Goal: Task Accomplishment & Management: Use online tool/utility

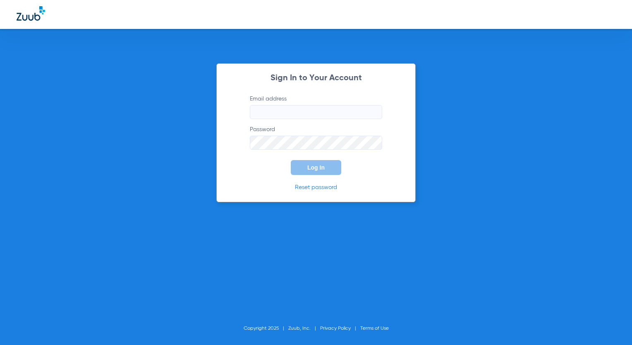
type input "[EMAIL_ADDRESS][DOMAIN_NAME]"
click at [301, 167] on button "Log In" at bounding box center [316, 167] width 50 height 15
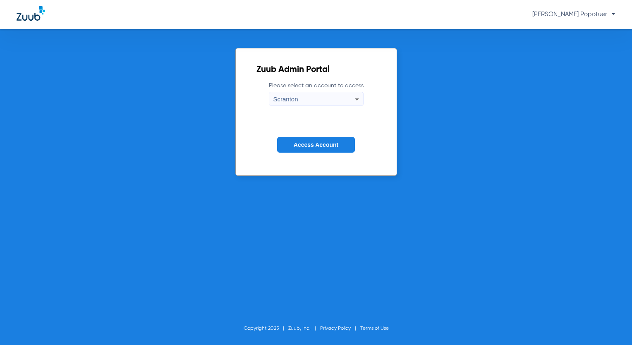
click at [297, 96] on span "Scranton" at bounding box center [286, 99] width 25 height 7
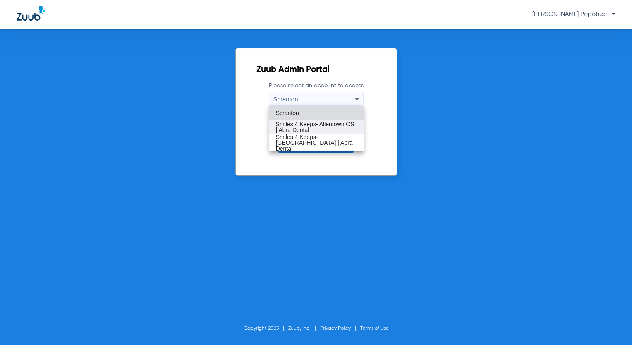
click at [324, 125] on span "Smiles 4 Keeps- Allentown OS | Abra Dental" at bounding box center [316, 127] width 81 height 12
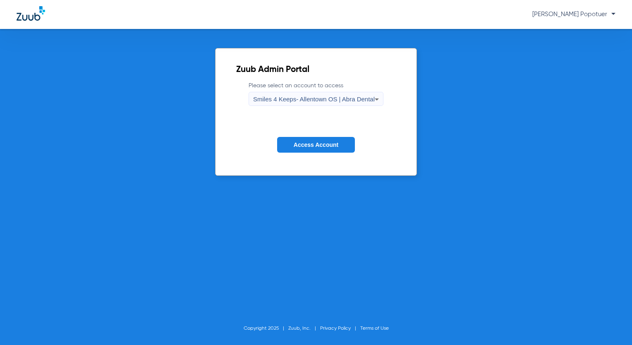
click at [316, 145] on span "Access Account" at bounding box center [316, 145] width 45 height 7
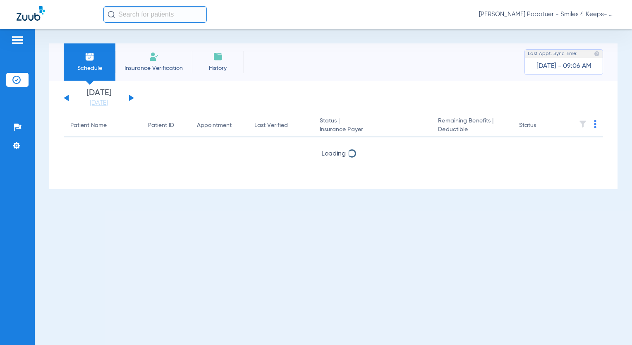
click at [127, 98] on div "[DATE] [DATE] [DATE] [DATE] [DATE] [DATE] [DATE] [DATE] [DATE] [DATE] [DATE] [D…" at bounding box center [99, 98] width 70 height 18
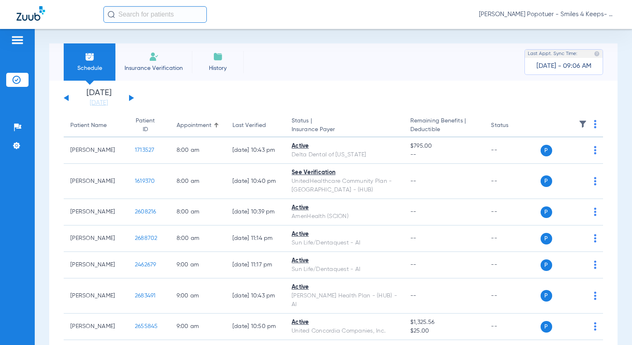
click at [133, 99] on div "[DATE] [DATE] [DATE] [DATE] [DATE] [DATE] [DATE] [DATE] [DATE] [DATE] [DATE] [D…" at bounding box center [99, 98] width 70 height 18
click at [131, 98] on button at bounding box center [131, 98] width 5 height 6
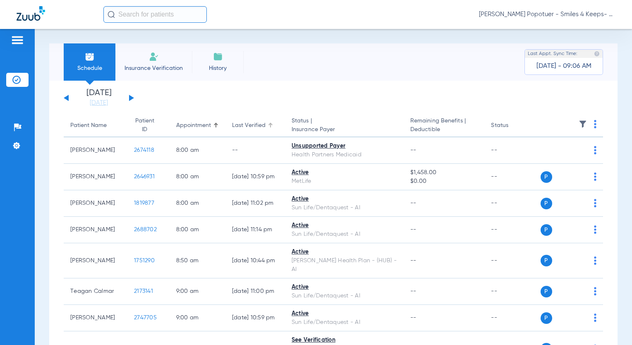
scroll to position [41, 0]
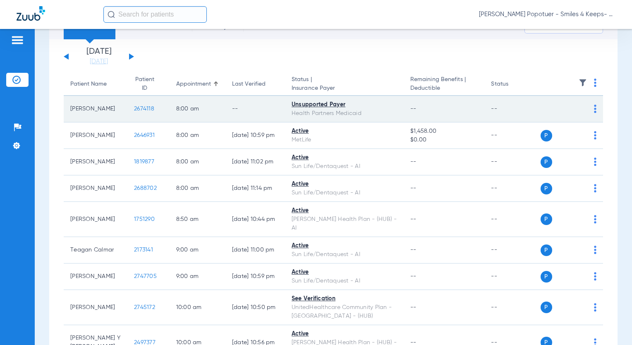
drag, startPoint x: 123, startPoint y: 109, endPoint x: 151, endPoint y: 112, distance: 27.8
click at [151, 112] on td "2674118" at bounding box center [148, 109] width 42 height 26
drag, startPoint x: 151, startPoint y: 112, endPoint x: 139, endPoint y: 110, distance: 12.5
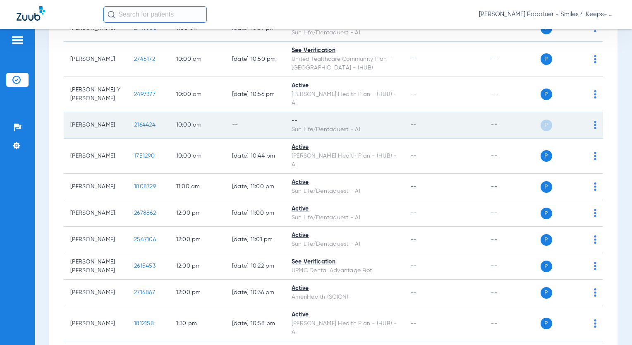
scroll to position [331, 0]
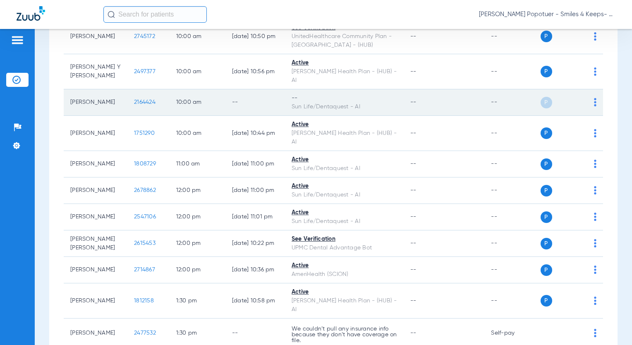
drag, startPoint x: 121, startPoint y: 126, endPoint x: 149, endPoint y: 133, distance: 29.4
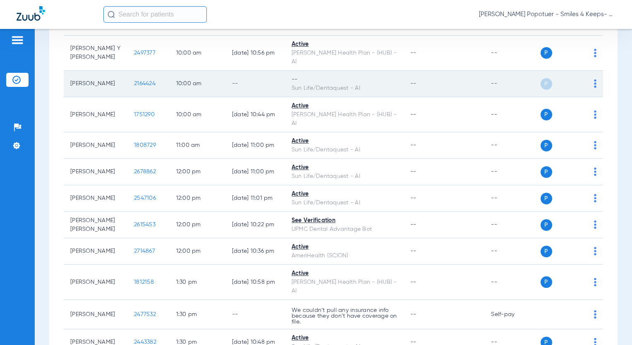
drag, startPoint x: 146, startPoint y: 132, endPoint x: 112, endPoint y: 78, distance: 63.7
click at [112, 78] on td "[PERSON_NAME]" at bounding box center [96, 84] width 64 height 26
drag, startPoint x: 132, startPoint y: 86, endPoint x: 145, endPoint y: 89, distance: 12.7
click at [145, 89] on td "2164424" at bounding box center [148, 84] width 42 height 26
drag, startPoint x: 145, startPoint y: 89, endPoint x: 132, endPoint y: 85, distance: 13.2
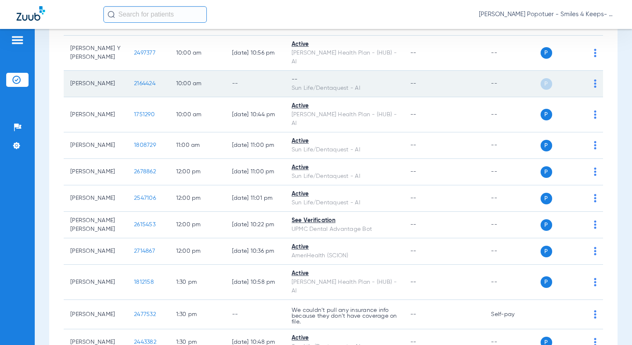
copy span "2164424"
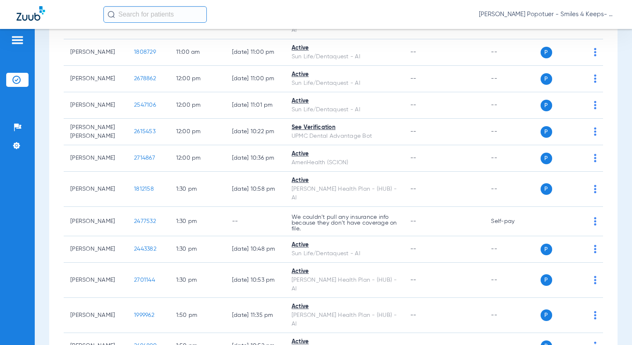
scroll to position [455, 0]
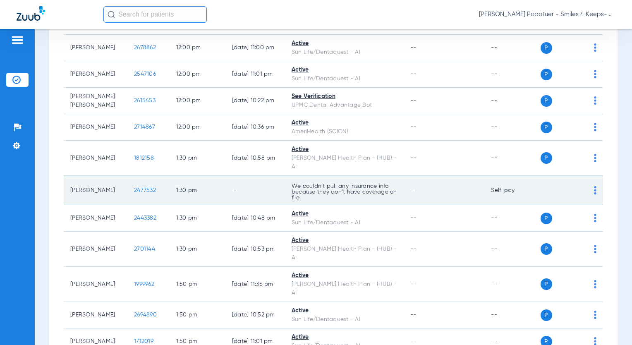
drag, startPoint x: 124, startPoint y: 180, endPoint x: 153, endPoint y: 180, distance: 29.0
click at [153, 180] on td "2477532" at bounding box center [148, 190] width 42 height 29
drag, startPoint x: 153, startPoint y: 180, endPoint x: 142, endPoint y: 179, distance: 11.2
copy span "2477532"
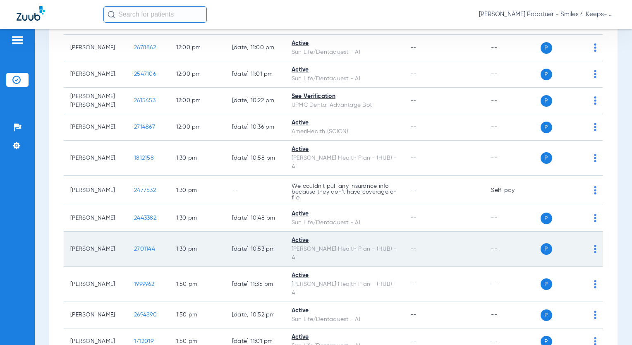
scroll to position [579, 0]
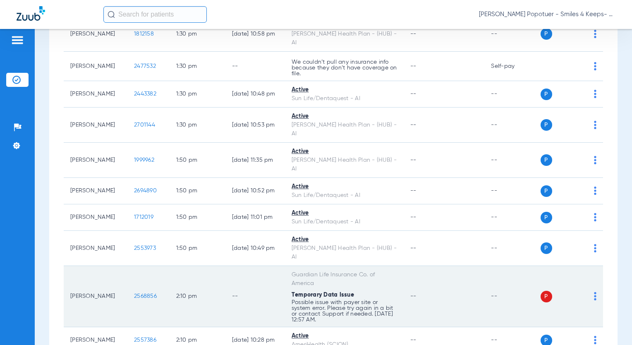
drag, startPoint x: 125, startPoint y: 262, endPoint x: 146, endPoint y: 269, distance: 22.1
click at [146, 269] on td "2568856" at bounding box center [148, 296] width 42 height 61
drag, startPoint x: 146, startPoint y: 269, endPoint x: 138, endPoint y: 261, distance: 11.7
copy span "2568856"
click at [588, 291] on div "P S" at bounding box center [569, 297] width 56 height 12
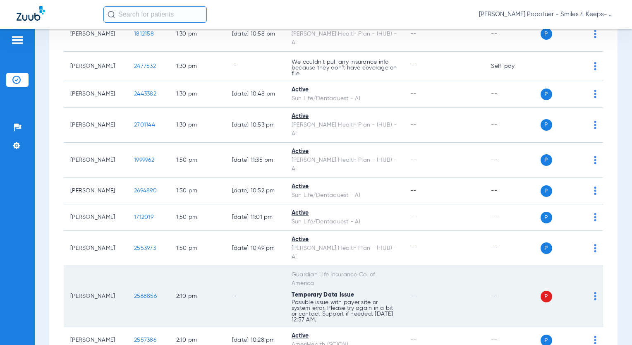
click at [594, 292] on img at bounding box center [595, 296] width 2 height 8
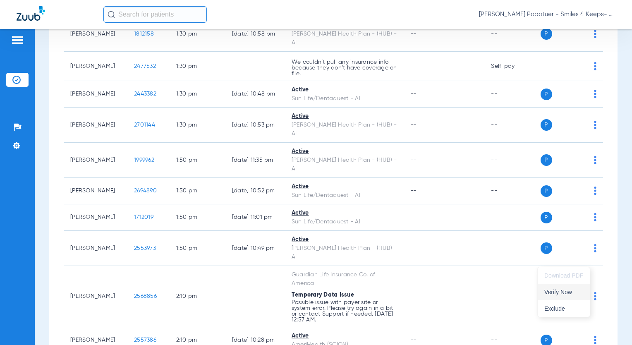
click at [560, 289] on span "Verify Now" at bounding box center [564, 292] width 39 height 6
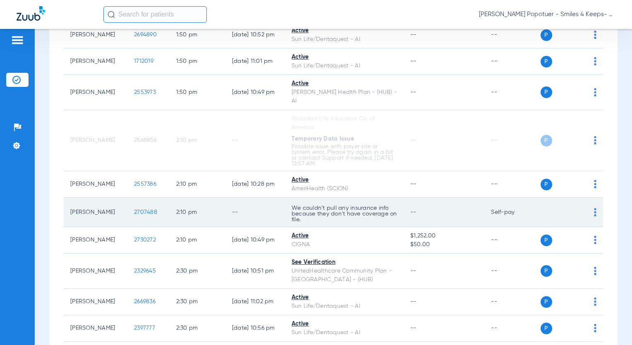
scroll to position [786, 0]
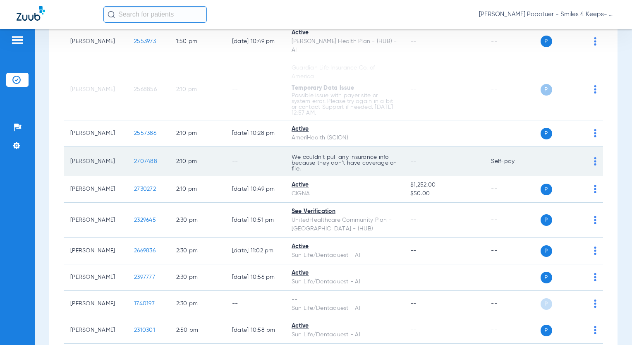
drag, startPoint x: 122, startPoint y: 124, endPoint x: 154, endPoint y: 130, distance: 32.0
click at [154, 147] on td "2707488" at bounding box center [148, 161] width 42 height 29
drag, startPoint x: 154, startPoint y: 130, endPoint x: 140, endPoint y: 125, distance: 14.8
copy span "2707488"
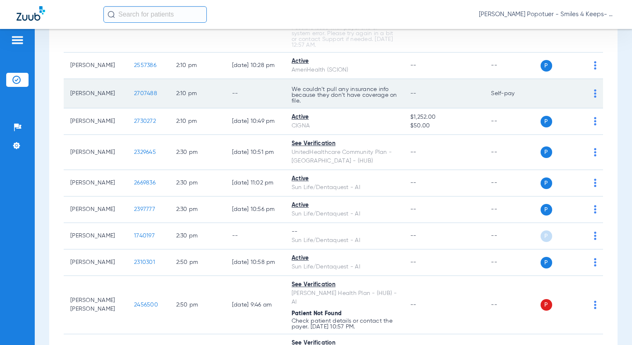
scroll to position [869, 0]
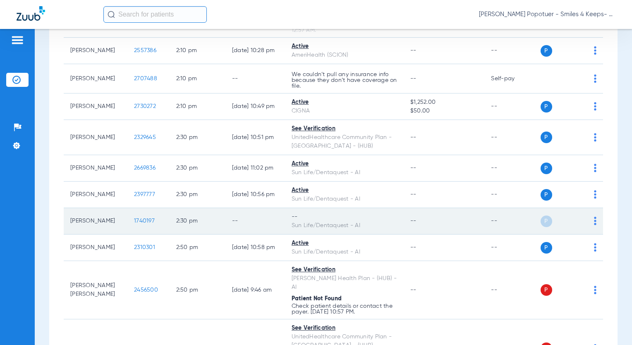
drag, startPoint x: 125, startPoint y: 185, endPoint x: 149, endPoint y: 185, distance: 24.0
click at [149, 208] on td "1740197" at bounding box center [148, 221] width 42 height 26
drag, startPoint x: 149, startPoint y: 185, endPoint x: 137, endPoint y: 183, distance: 12.2
copy span "1740197"
click at [594, 217] on img at bounding box center [595, 221] width 2 height 8
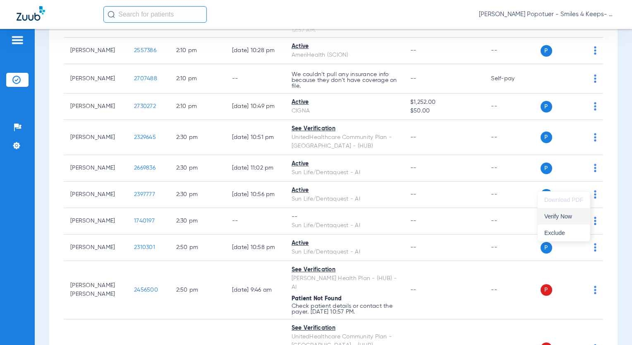
click at [564, 214] on span "Verify Now" at bounding box center [564, 217] width 39 height 6
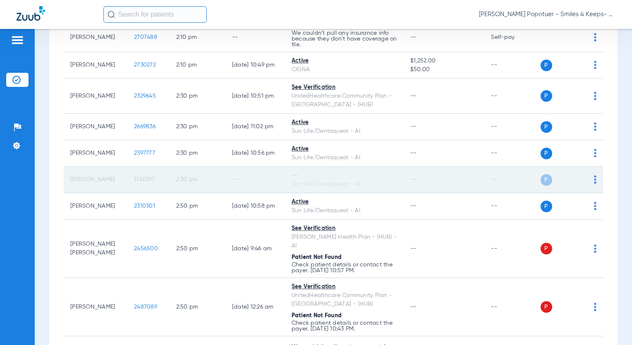
scroll to position [952, 0]
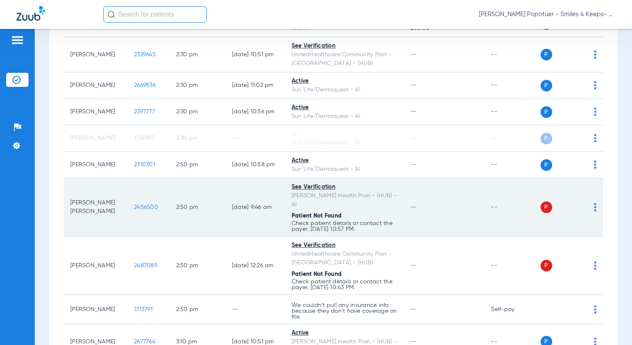
drag, startPoint x: 123, startPoint y: 167, endPoint x: 154, endPoint y: 171, distance: 31.8
click at [154, 178] on td "2456500" at bounding box center [148, 207] width 42 height 58
drag, startPoint x: 155, startPoint y: 172, endPoint x: 141, endPoint y: 167, distance: 15.1
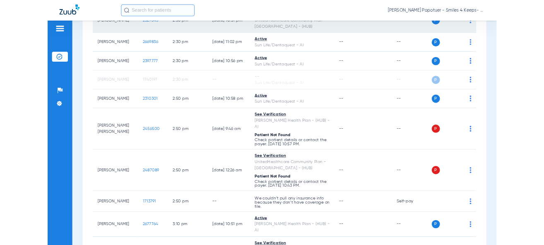
scroll to position [925, 0]
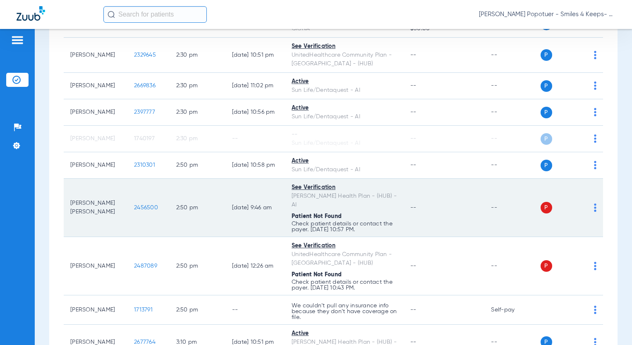
drag, startPoint x: 410, startPoint y: 2, endPoint x: 119, endPoint y: 175, distance: 338.7
click at [110, 179] on td "[PERSON_NAME] [PERSON_NAME]" at bounding box center [96, 208] width 64 height 58
click at [147, 179] on td "2456500" at bounding box center [148, 208] width 42 height 58
drag, startPoint x: 147, startPoint y: 174, endPoint x: 143, endPoint y: 163, distance: 11.5
copy span "2456500"
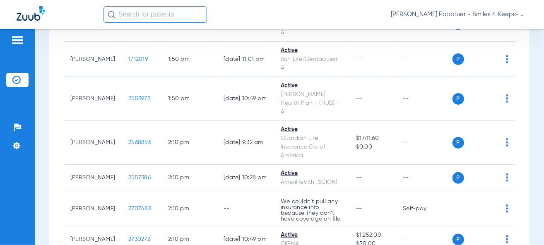
click at [181, 13] on input "text" at bounding box center [154, 14] width 103 height 17
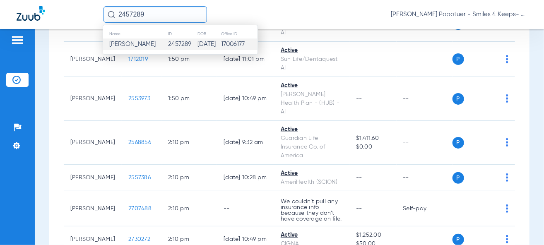
type input "2457289"
click at [137, 46] on span "[PERSON_NAME]" at bounding box center [132, 44] width 46 height 6
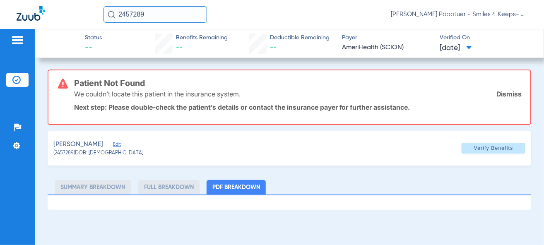
click at [509, 91] on link "Dismiss" at bounding box center [508, 94] width 25 height 8
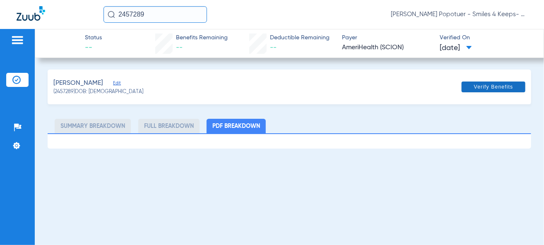
click at [508, 87] on span "Verify Benefits" at bounding box center [493, 87] width 39 height 7
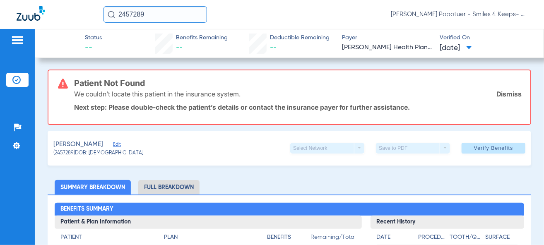
click at [509, 92] on link "Dismiss" at bounding box center [508, 94] width 25 height 8
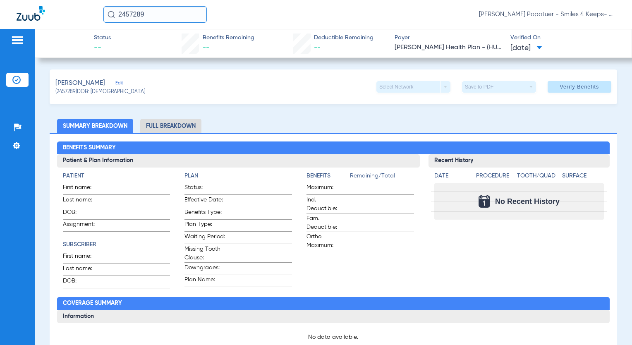
click at [543, 46] on span at bounding box center [540, 48] width 6 height 5
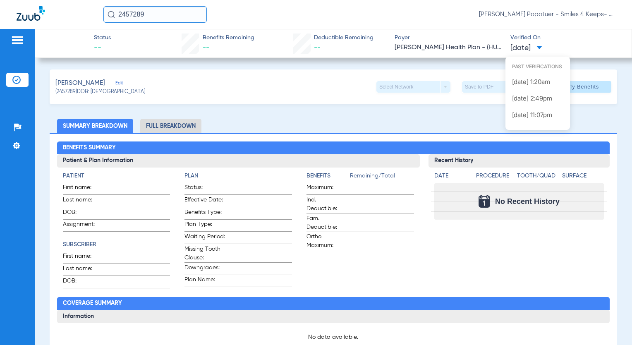
click at [293, 83] on div at bounding box center [316, 172] width 632 height 345
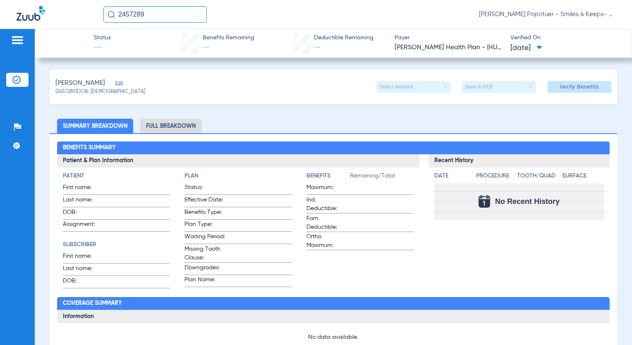
click at [393, 92] on div "Select Network arrow_drop_down" at bounding box center [414, 87] width 74 height 12
click at [478, 53] on app-payer-section "Payer [PERSON_NAME] Health Plan - (HUB) - AI" at bounding box center [449, 44] width 108 height 20
click at [479, 48] on span "[PERSON_NAME] Health Plan - (HUB) - AI" at bounding box center [449, 48] width 108 height 10
click at [19, 38] on img at bounding box center [17, 40] width 13 height 10
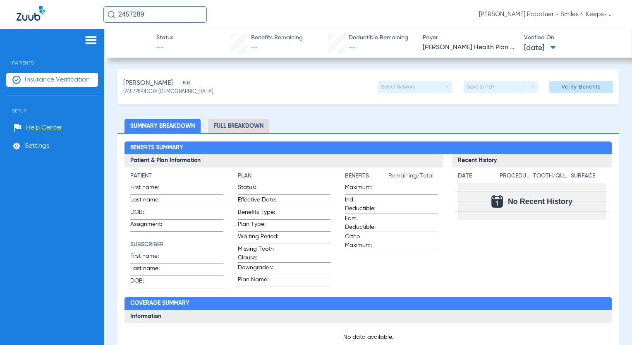
drag, startPoint x: 181, startPoint y: 7, endPoint x: 48, endPoint y: 13, distance: 133.4
click at [48, 13] on div "2457289 [PERSON_NAME] Popotuer - Smiles 4 Keeps- Allentown OS | Abra Dental" at bounding box center [316, 14] width 632 height 29
click at [76, 79] on span "Insurance Verification" at bounding box center [57, 80] width 65 height 8
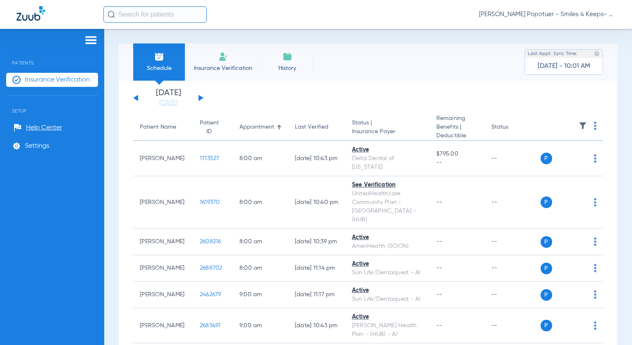
click at [200, 97] on button at bounding box center [201, 98] width 5 height 6
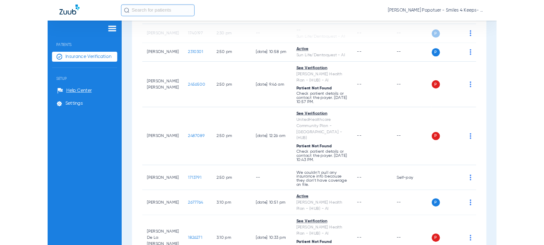
scroll to position [1035, 0]
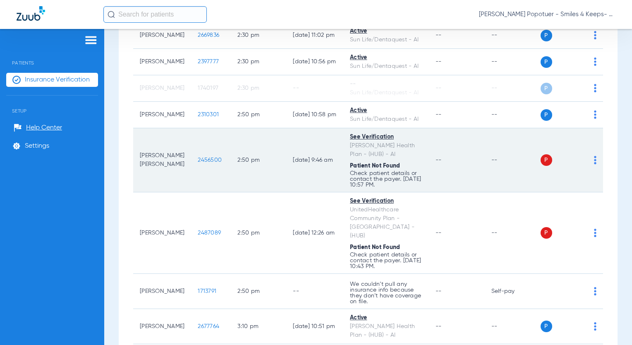
drag, startPoint x: 181, startPoint y: 174, endPoint x: 216, endPoint y: 175, distance: 34.4
click at [216, 175] on tr "Jeraimy Sierra [PERSON_NAME] 2456500 2:50 PM [DATE] 9:46 AM See Verification [P…" at bounding box center [368, 160] width 470 height 64
drag, startPoint x: 216, startPoint y: 175, endPoint x: 189, endPoint y: 175, distance: 26.5
copy span "2456500"
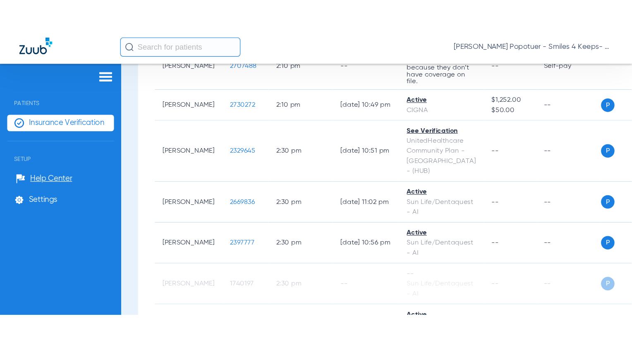
scroll to position [1117, 0]
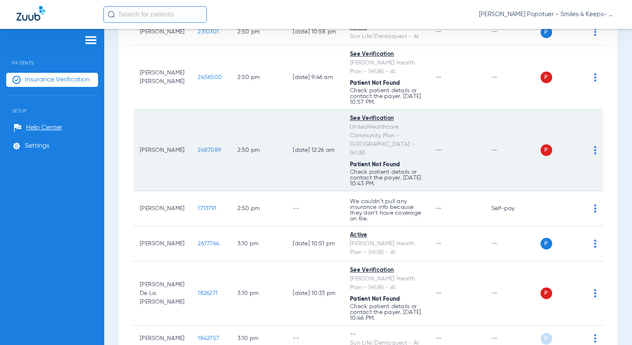
drag, startPoint x: 182, startPoint y: 158, endPoint x: 206, endPoint y: 166, distance: 24.6
click at [206, 166] on td "2487089" at bounding box center [211, 151] width 40 height 82
drag, startPoint x: 206, startPoint y: 166, endPoint x: 199, endPoint y: 161, distance: 7.8
copy span "2487089"
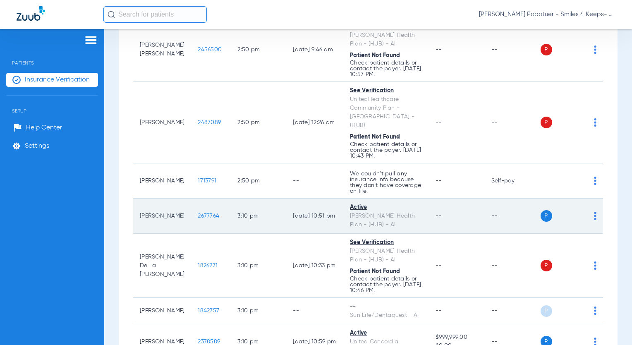
scroll to position [1159, 0]
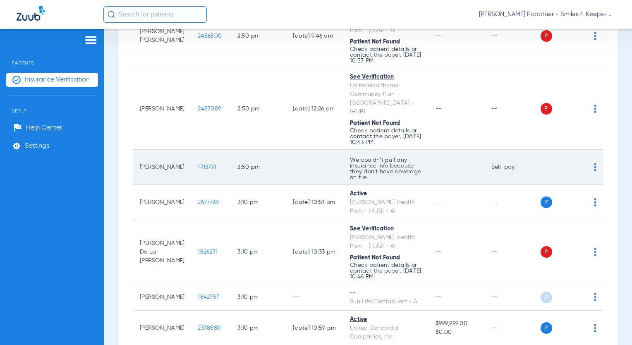
drag, startPoint x: 179, startPoint y: 175, endPoint x: 199, endPoint y: 180, distance: 21.1
click at [199, 180] on td "1713791" at bounding box center [211, 167] width 40 height 35
drag, startPoint x: 199, startPoint y: 180, endPoint x: 192, endPoint y: 172, distance: 11.2
copy span "1713791"
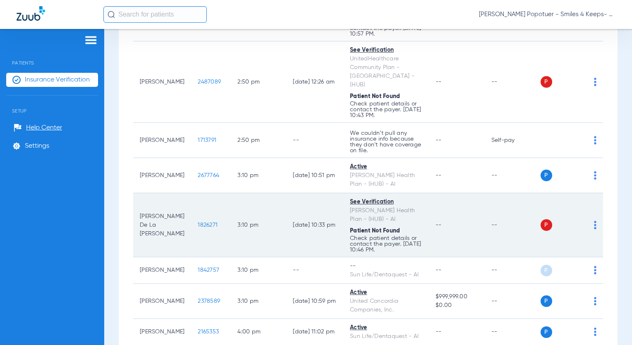
scroll to position [1200, 0]
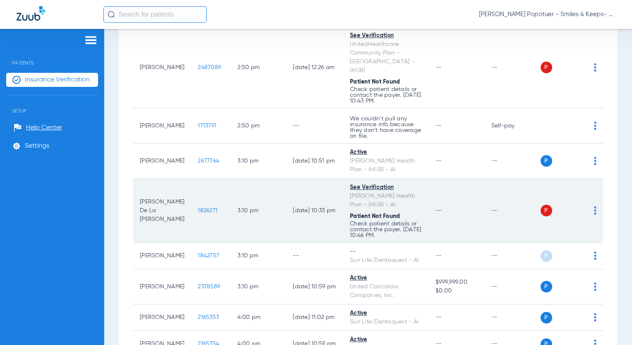
drag, startPoint x: 180, startPoint y: 218, endPoint x: 204, endPoint y: 228, distance: 25.6
click at [204, 228] on td "1826271" at bounding box center [211, 211] width 40 height 64
drag, startPoint x: 204, startPoint y: 228, endPoint x: 191, endPoint y: 216, distance: 16.7
copy span "1826271"
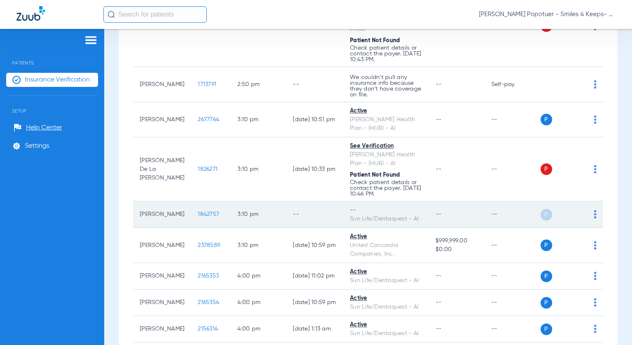
drag, startPoint x: 180, startPoint y: 219, endPoint x: 204, endPoint y: 221, distance: 23.7
click at [204, 221] on td "1842757" at bounding box center [211, 215] width 40 height 26
drag, startPoint x: 204, startPoint y: 221, endPoint x: 200, endPoint y: 219, distance: 4.3
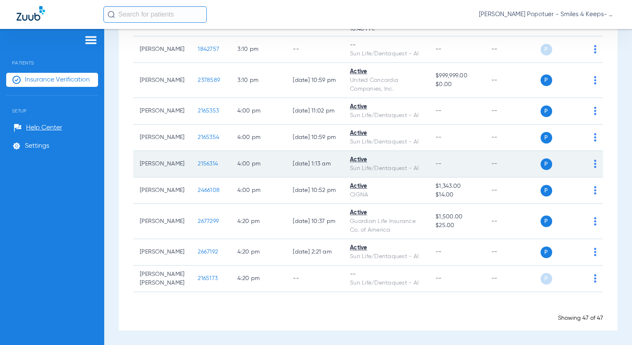
scroll to position [1428, 0]
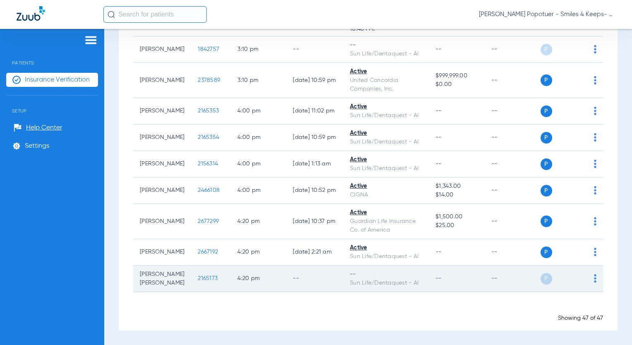
drag, startPoint x: 181, startPoint y: 277, endPoint x: 212, endPoint y: 284, distance: 31.7
click at [212, 284] on td "2165173" at bounding box center [211, 279] width 40 height 26
drag, startPoint x: 212, startPoint y: 284, endPoint x: 191, endPoint y: 271, distance: 24.1
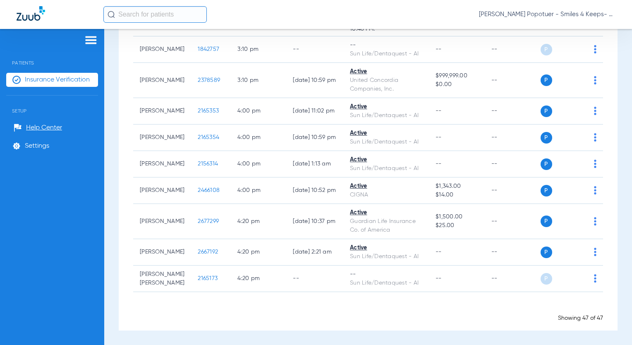
click at [561, 15] on span "[PERSON_NAME] Popotuer - Smiles 4 Keeps- Allentown OS | Abra Dental" at bounding box center [547, 14] width 137 height 8
drag, startPoint x: 630, startPoint y: 285, endPoint x: 632, endPoint y: 105, distance: 180.0
click at [632, 105] on html "[PERSON_NAME] Popotuer - Smiles 4 Keeps- Allentown OS | Abra Dental Patients In…" at bounding box center [316, 172] width 632 height 345
click at [442, 137] on div at bounding box center [316, 172] width 632 height 345
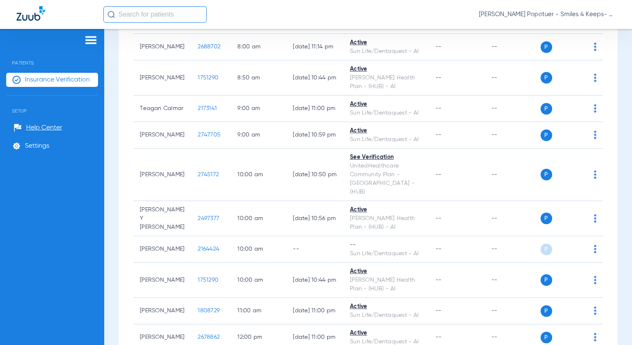
scroll to position [0, 0]
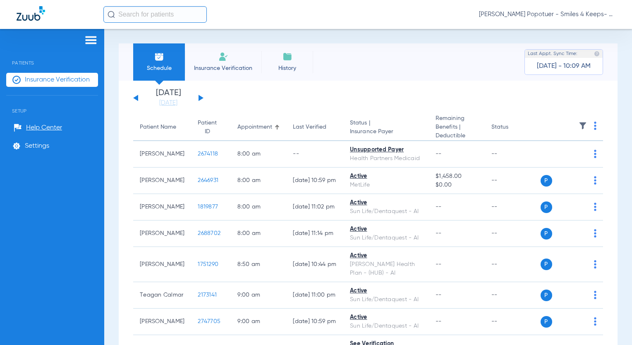
click at [594, 126] on img at bounding box center [595, 126] width 2 height 8
click at [550, 160] on span "Verify All" at bounding box center [559, 159] width 50 height 6
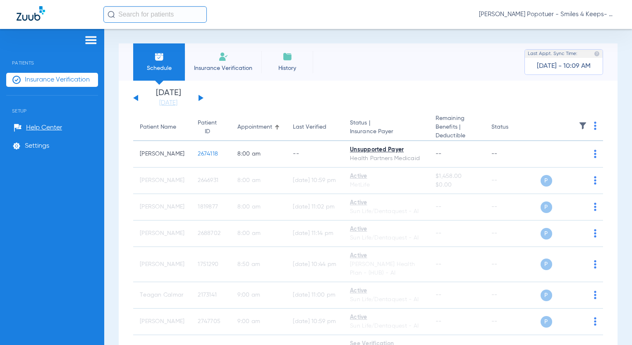
click at [553, 15] on span "[PERSON_NAME] Popotuer - Smiles 4 Keeps- Allentown OS | Abra Dental" at bounding box center [547, 14] width 137 height 8
click at [576, 30] on span "Account Selection" at bounding box center [585, 29] width 46 height 6
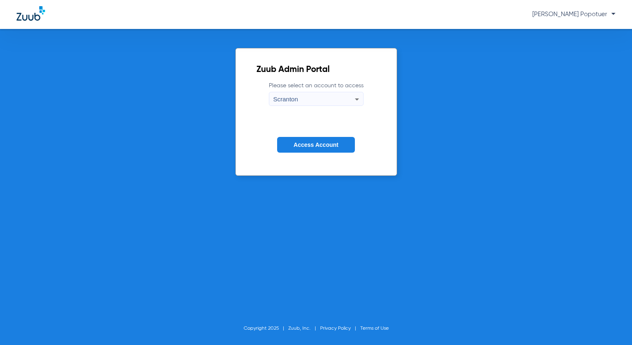
click at [341, 90] on label "Please select an account to access Scranton" at bounding box center [316, 94] width 95 height 24
click at [341, 98] on div "Scranton" at bounding box center [315, 99] width 82 height 14
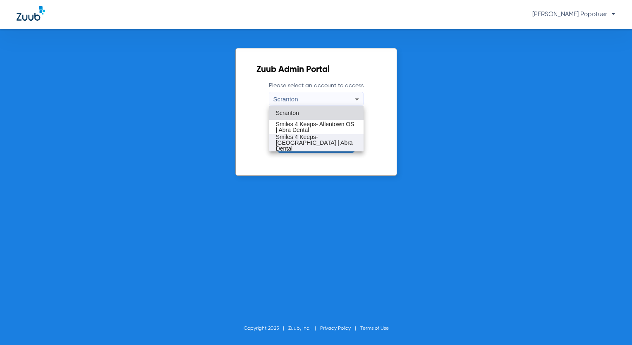
click at [326, 143] on span "Smiles 4 Keeps- [GEOGRAPHIC_DATA] | Abra Dental" at bounding box center [316, 142] width 81 height 17
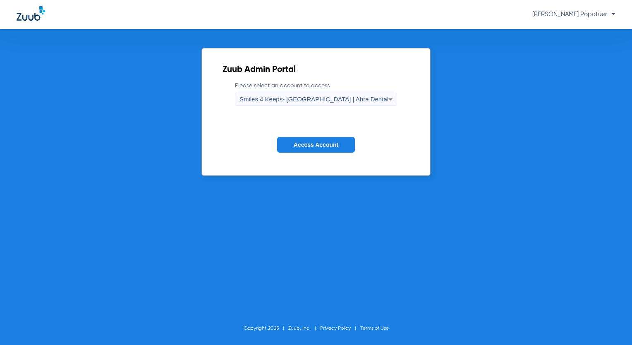
click at [326, 143] on span "Access Account" at bounding box center [316, 145] width 45 height 7
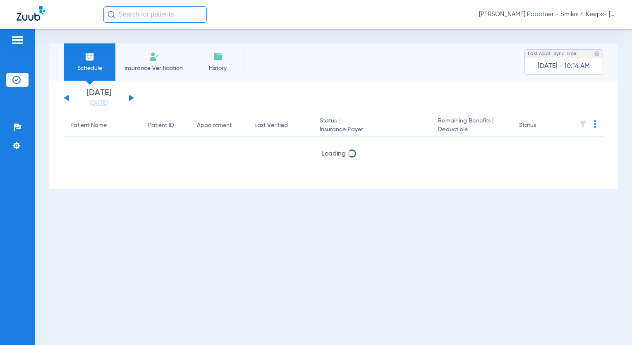
click at [133, 97] on div "[DATE] [DATE] [DATE] [DATE] [DATE] [DATE] [DATE] [DATE] [DATE] [DATE] [DATE] [D…" at bounding box center [99, 98] width 70 height 18
click at [131, 98] on button at bounding box center [131, 98] width 5 height 6
